Goal: Information Seeking & Learning: Learn about a topic

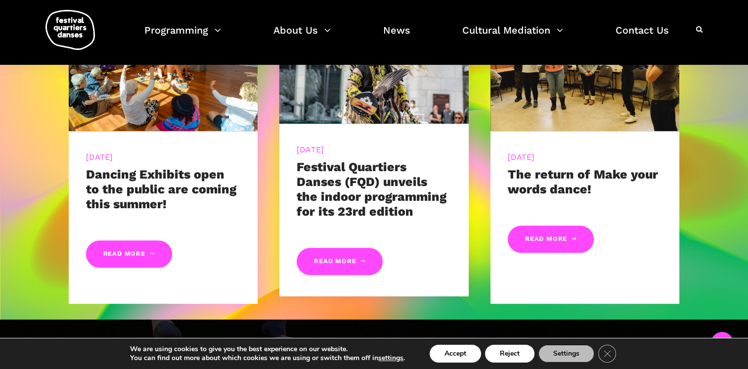
scroll to position [494, 0]
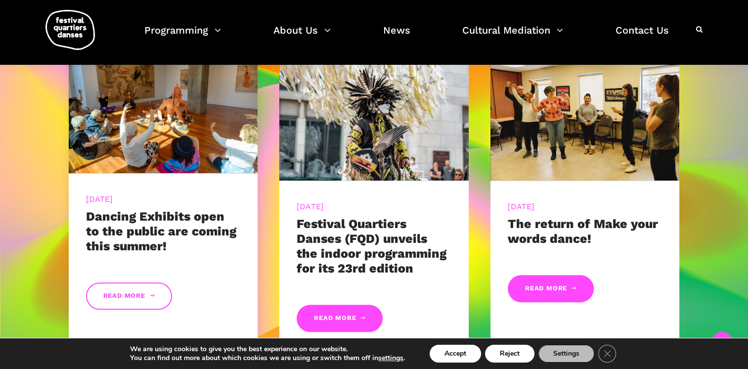
click at [119, 296] on link "Read More" at bounding box center [129, 295] width 86 height 27
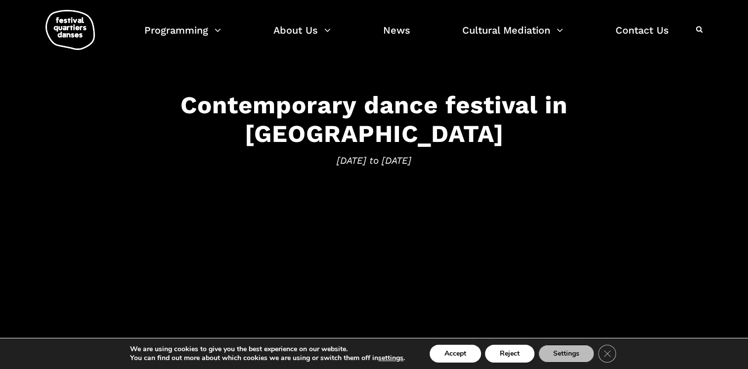
scroll to position [0, 0]
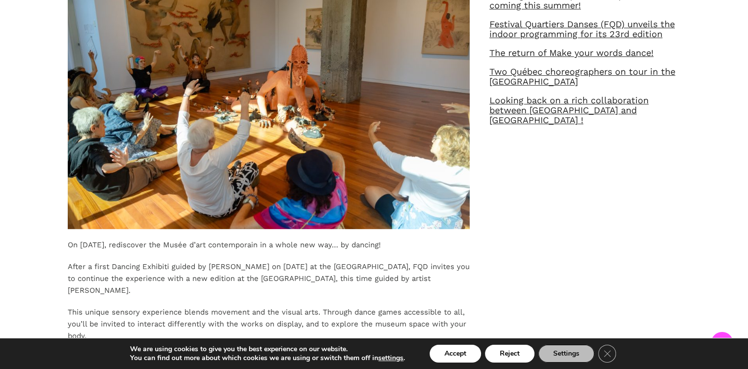
scroll to position [643, 0]
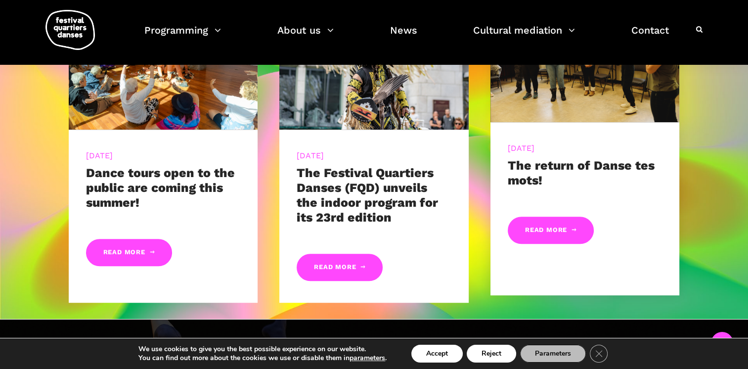
scroll to position [445, 0]
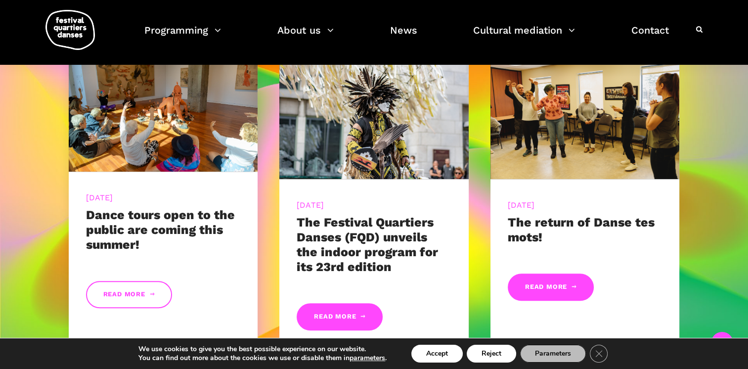
click at [121, 288] on link "Read more" at bounding box center [129, 294] width 86 height 27
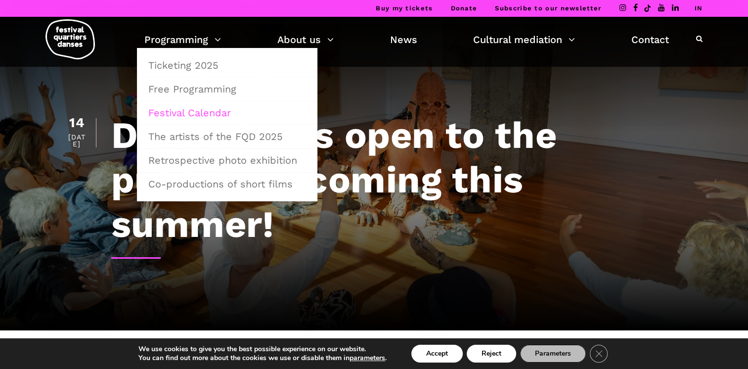
click at [201, 111] on link "Festival Calendar" at bounding box center [227, 112] width 170 height 23
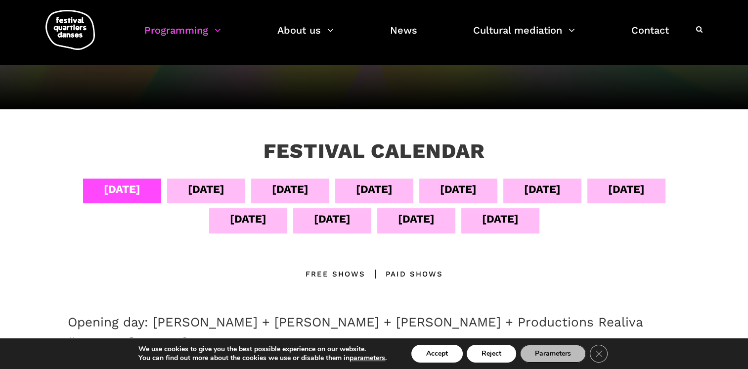
scroll to position [125, 0]
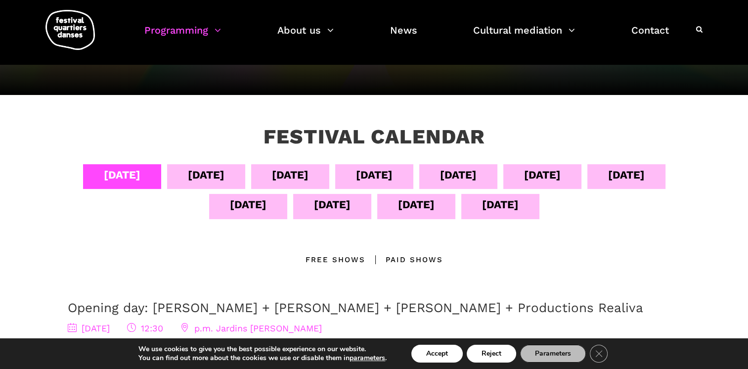
click at [320, 256] on div "Free shows" at bounding box center [336, 260] width 60 height 12
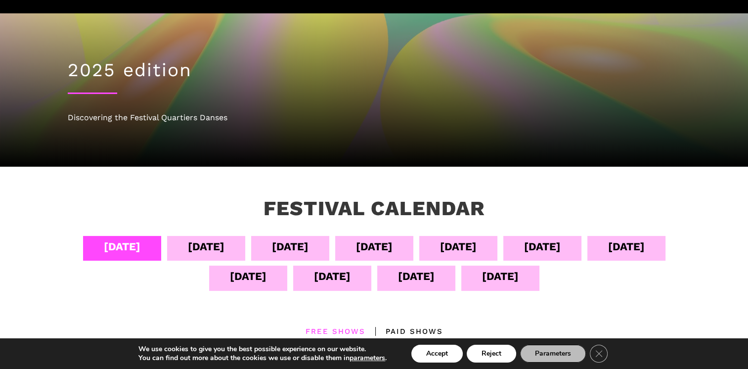
scroll to position [148, 0]
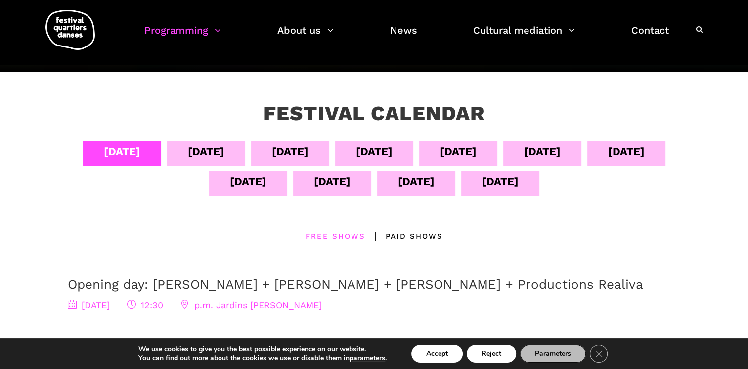
click at [546, 153] on div "09 Sep" at bounding box center [542, 151] width 37 height 17
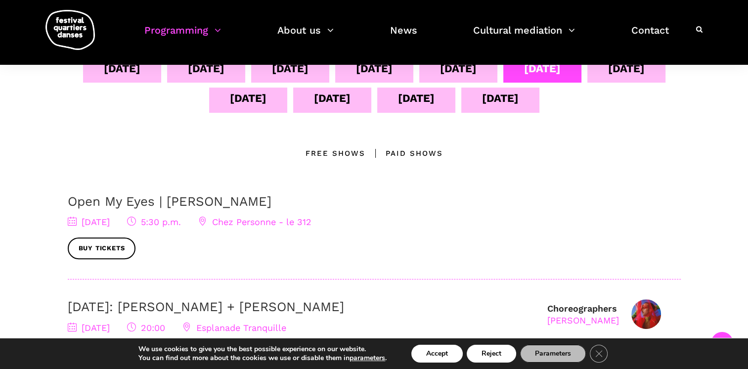
scroll to position [297, 0]
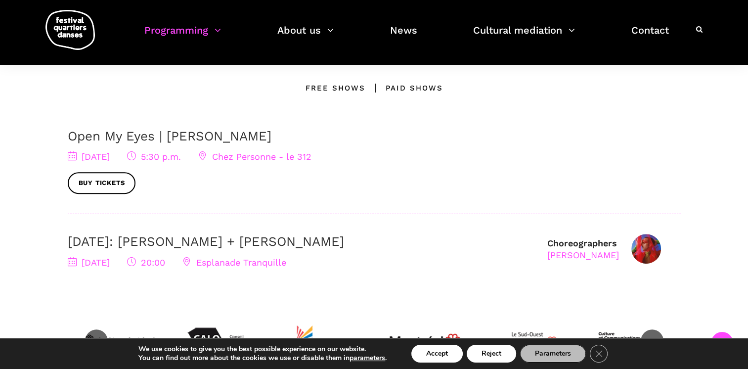
click at [322, 84] on div "Free shows" at bounding box center [336, 88] width 60 height 12
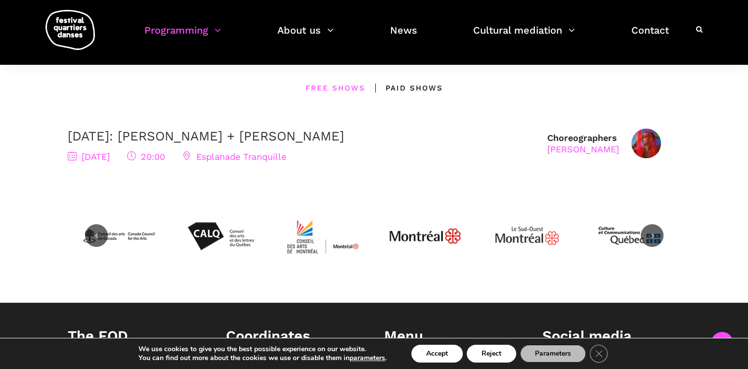
click at [93, 156] on span "9 September 2025" at bounding box center [89, 156] width 42 height 10
click at [95, 155] on span "[DATE]" at bounding box center [89, 156] width 42 height 10
click at [281, 159] on span "Esplanade Tranquille" at bounding box center [234, 156] width 104 height 10
click at [165, 156] on span "20:00" at bounding box center [146, 156] width 38 height 10
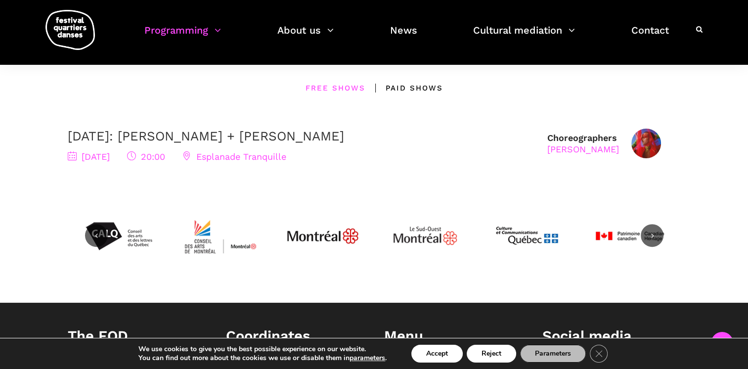
drag, startPoint x: 385, startPoint y: 134, endPoint x: 160, endPoint y: 122, distance: 225.8
click at [160, 122] on div "04 Sep 05 Sep 06 Sep Sep 07 Sep 08 09 Sep 10 Sep 11 Sep 12 Sep 13 Sep 14 Sep Em…" at bounding box center [374, 96] width 633 height 206
copy link "Nicholas Bellefleur + Linus Jansner"
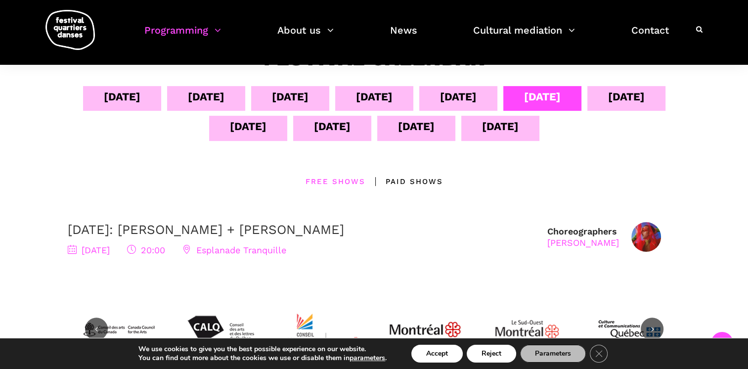
scroll to position [198, 0]
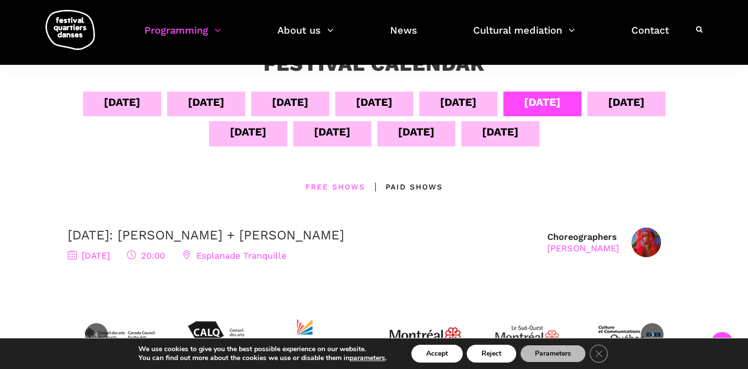
click at [614, 104] on div "10 Sep" at bounding box center [626, 101] width 37 height 17
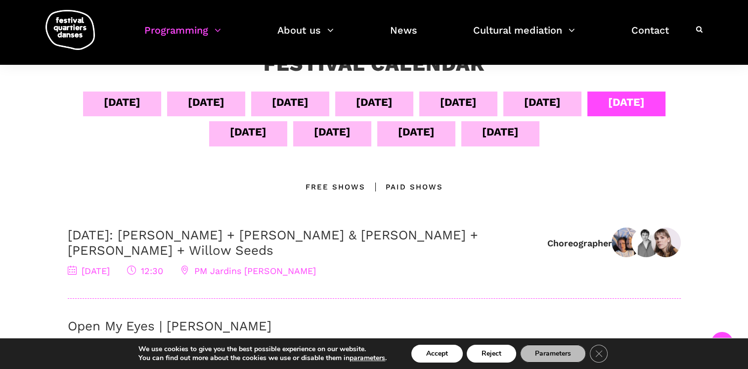
click at [315, 184] on div "Free shows" at bounding box center [336, 187] width 60 height 12
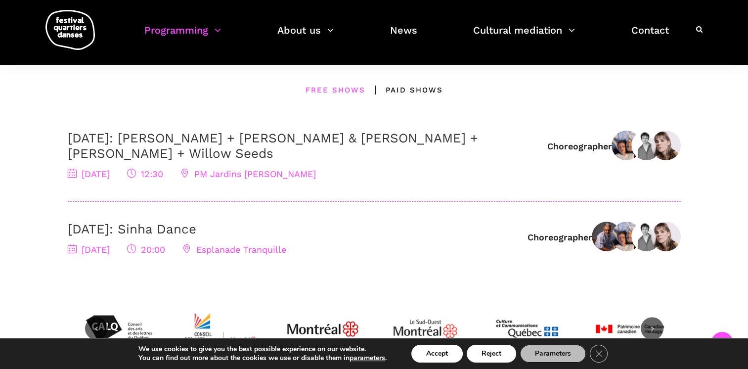
scroll to position [297, 0]
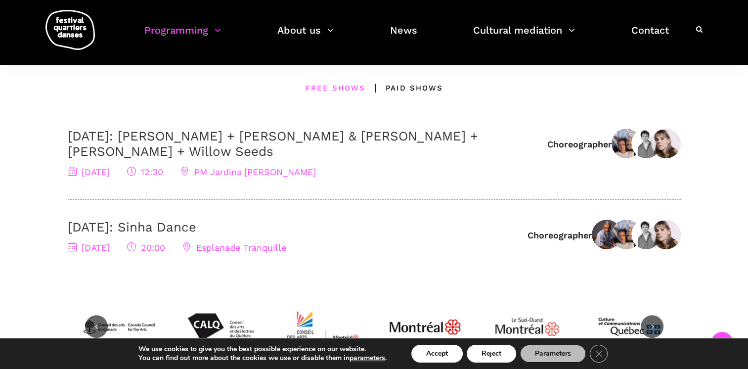
click at [407, 86] on div "Paid shows" at bounding box center [404, 88] width 78 height 12
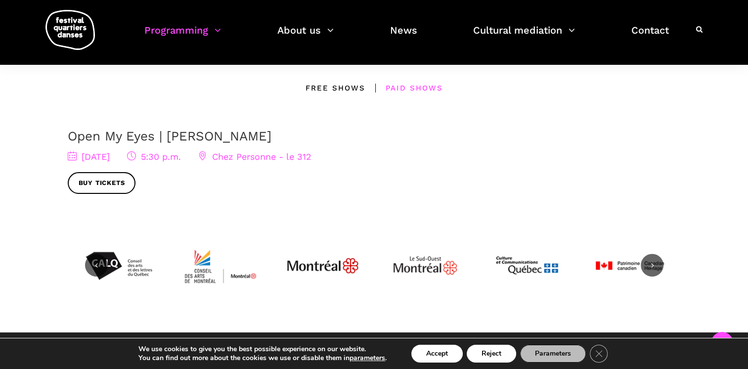
click at [327, 84] on div "Free shows" at bounding box center [336, 88] width 60 height 12
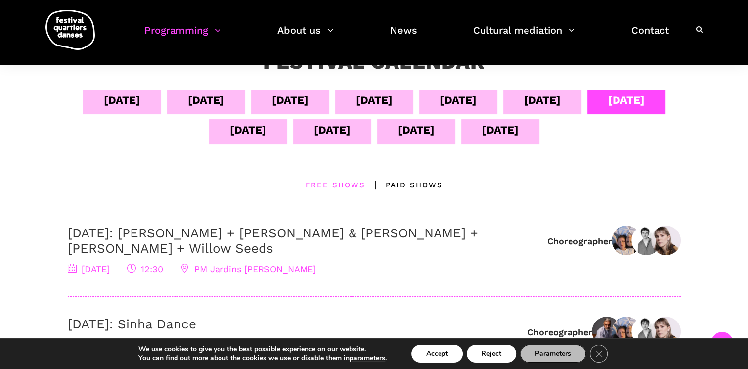
scroll to position [198, 0]
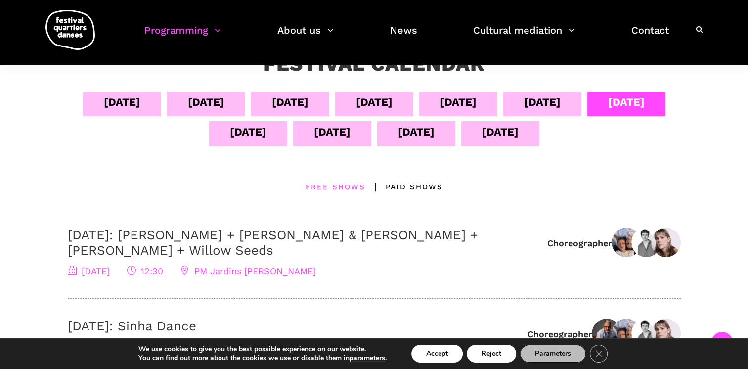
click at [543, 104] on div "09 Sep" at bounding box center [542, 101] width 37 height 17
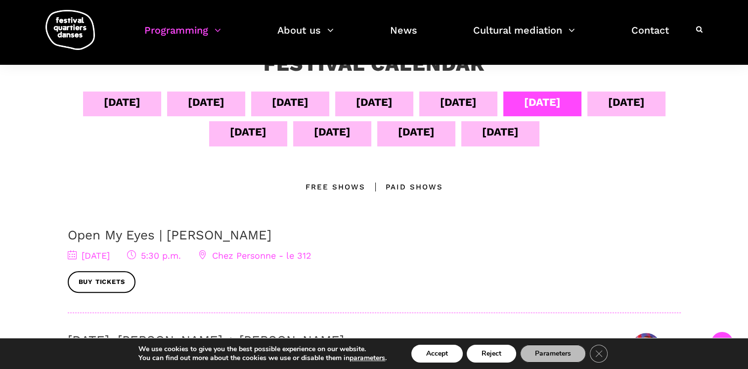
click at [349, 183] on div "Free shows" at bounding box center [336, 187] width 60 height 12
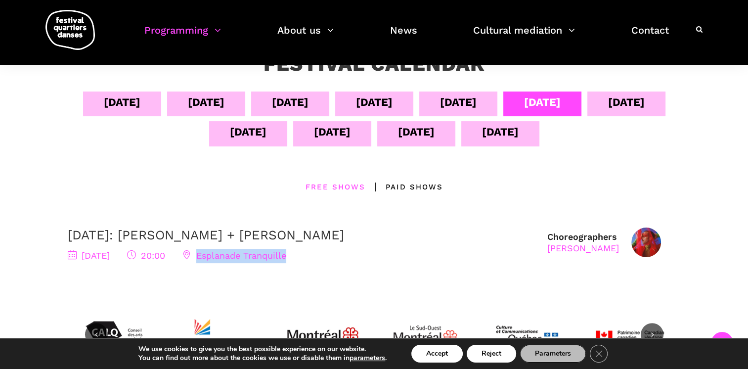
drag, startPoint x: 345, startPoint y: 258, endPoint x: 245, endPoint y: 256, distance: 99.9
click at [245, 256] on div "9 September 2025 20:00 Esplanade Tranquille" at bounding box center [303, 256] width 470 height 14
copy span "Esplanade Tranquille"
click at [633, 101] on div "10 Sep" at bounding box center [626, 101] width 37 height 17
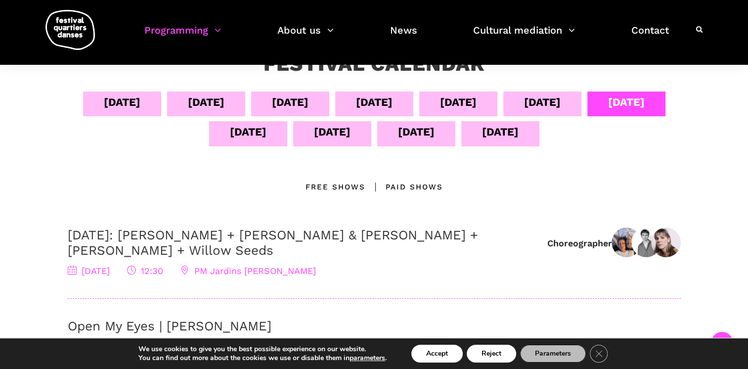
click at [277, 133] on div "11 Sep" at bounding box center [248, 133] width 78 height 25
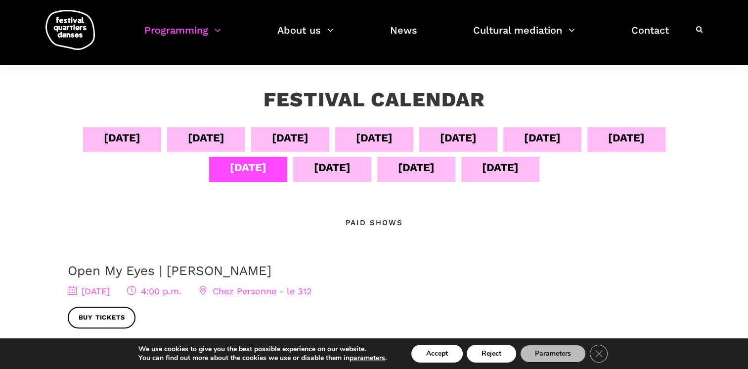
scroll to position [148, 0]
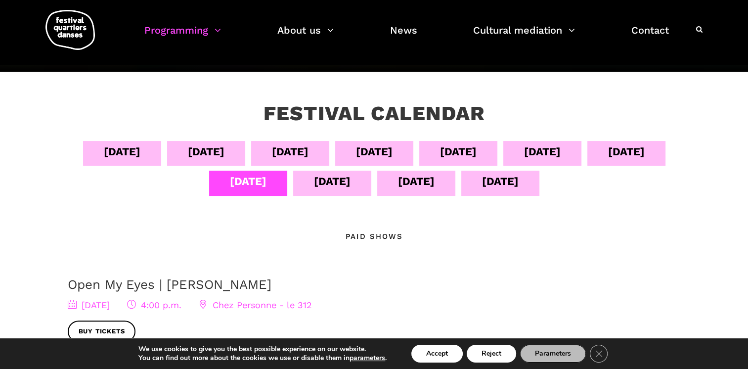
click at [528, 148] on div "09 Sep" at bounding box center [542, 151] width 37 height 17
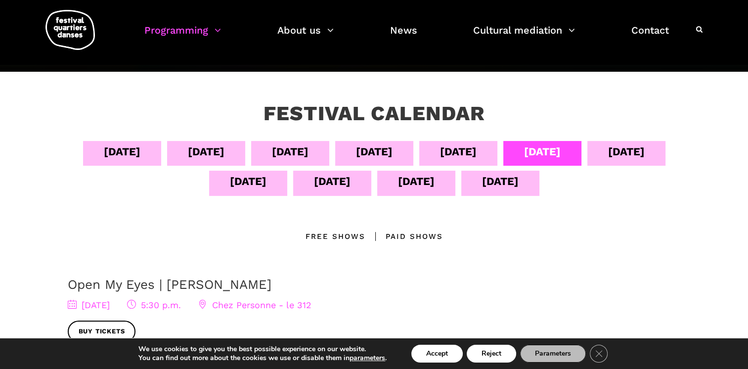
click at [318, 234] on div "Free shows" at bounding box center [336, 236] width 60 height 12
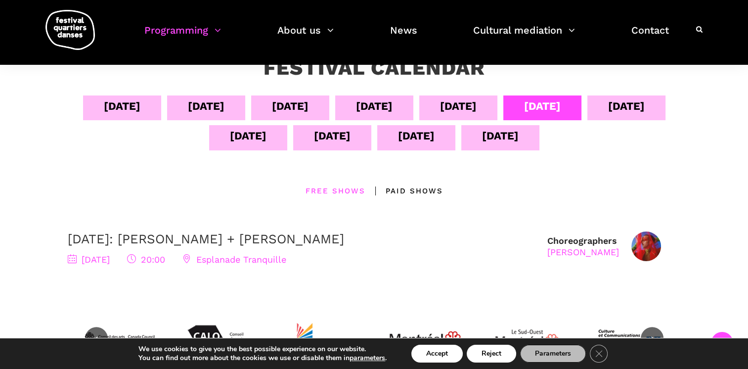
scroll to position [247, 0]
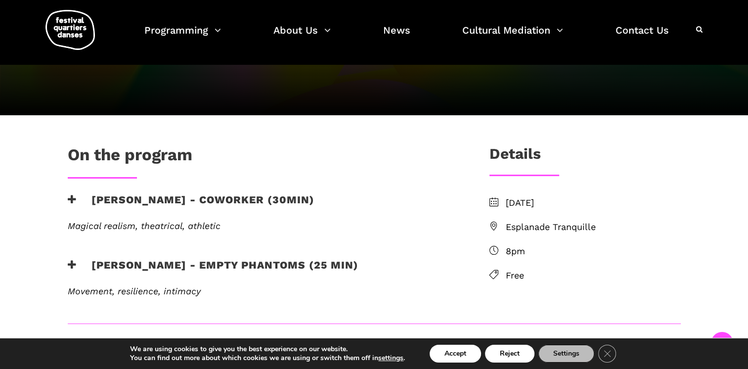
scroll to position [174, 0]
